Goal: Download file/media

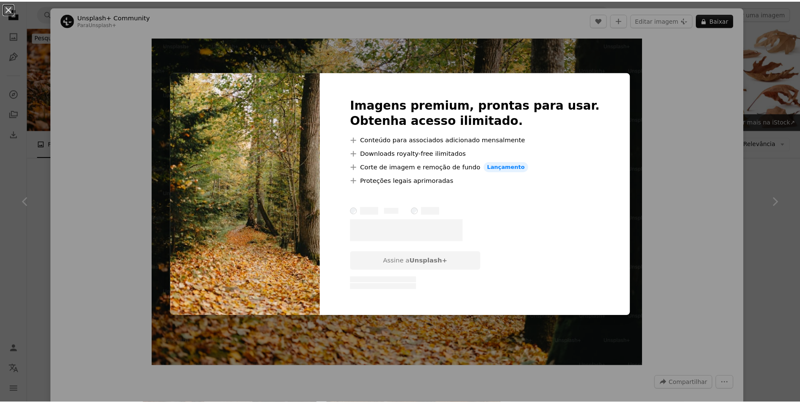
scroll to position [593, 0]
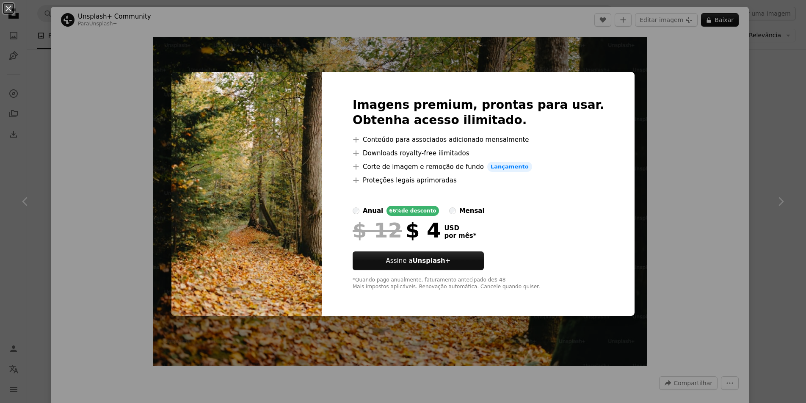
click at [748, 80] on div "An X shape Imagens premium, prontas para usar. Obtenha acesso ilimitado. A plus…" at bounding box center [403, 201] width 806 height 403
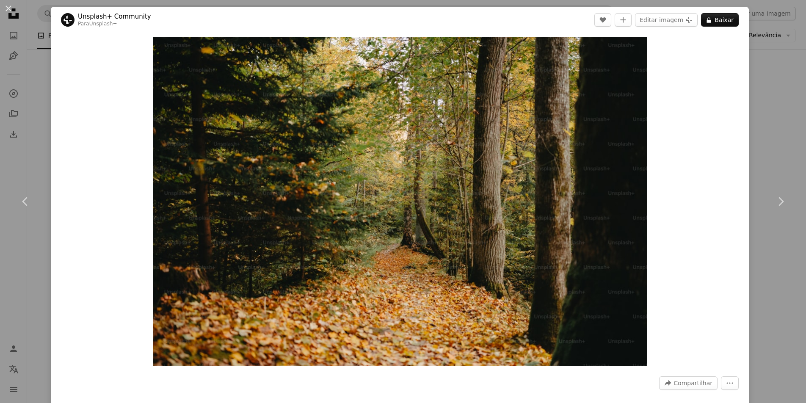
click at [778, 95] on div "An X shape Chevron left Chevron right Unsplash+ Community Para Unsplash+ A hear…" at bounding box center [403, 201] width 806 height 403
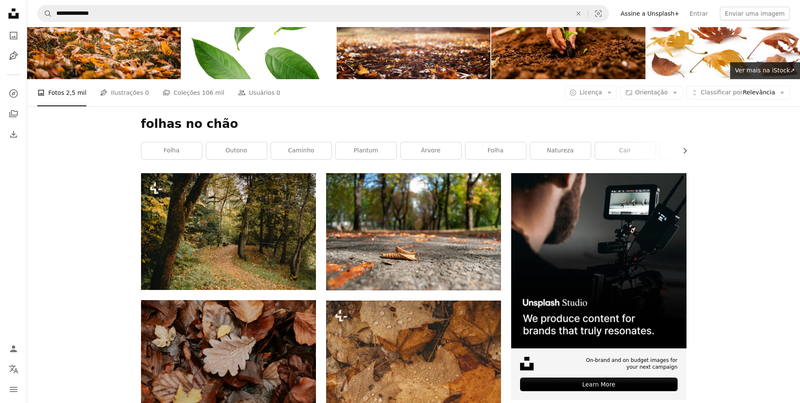
scroll to position [42, 0]
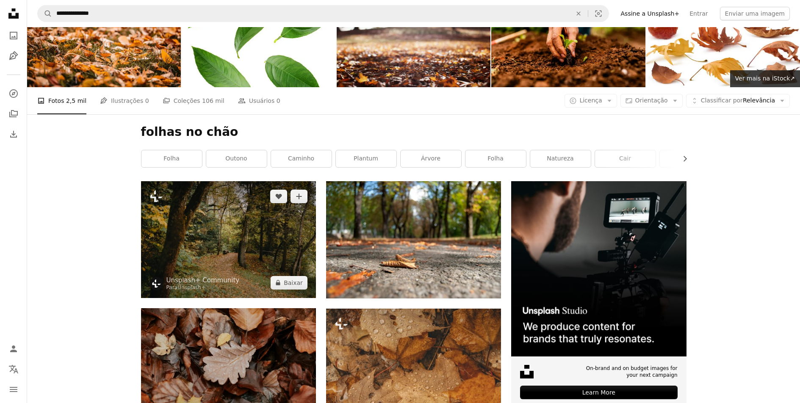
click at [244, 253] on img at bounding box center [228, 239] width 175 height 116
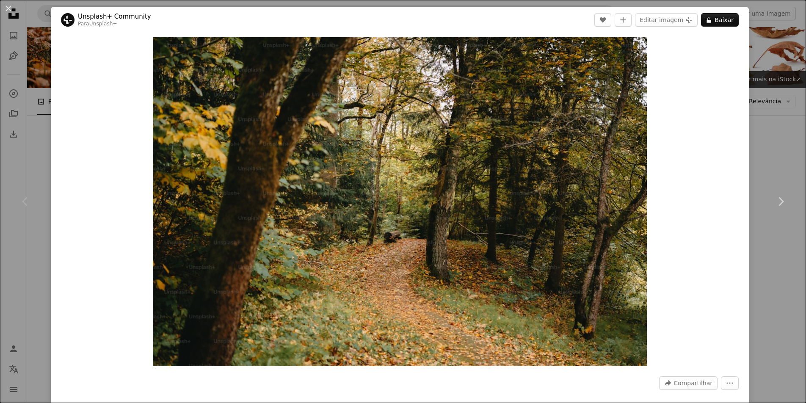
click at [757, 134] on div "An X shape Chevron left Chevron right Unsplash+ Community Para Unsplash+ A hear…" at bounding box center [403, 201] width 806 height 403
